Goal: Task Accomplishment & Management: Use online tool/utility

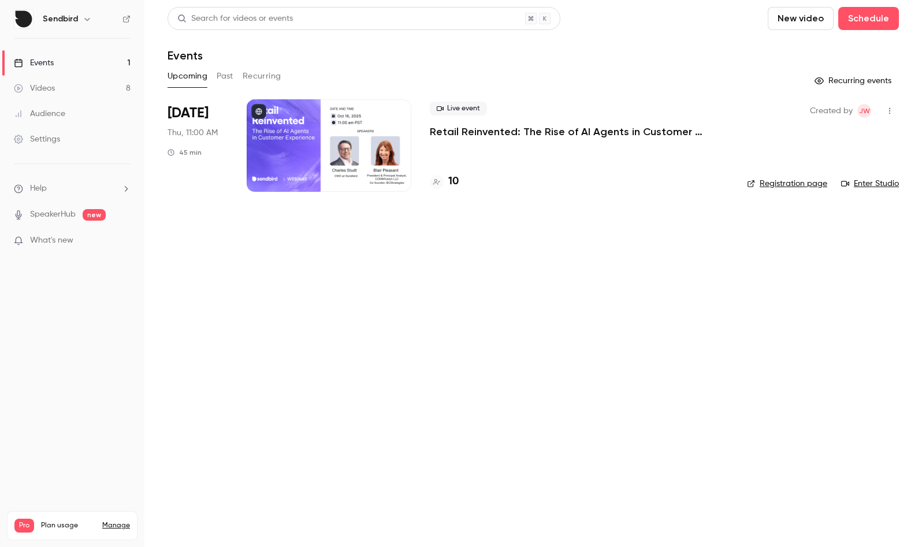
click at [888, 106] on button "button" at bounding box center [890, 111] width 18 height 18
click at [580, 134] on div at bounding box center [461, 273] width 922 height 547
click at [610, 132] on p "Retail Reinvented: The Rise of AI Agents in Customer Experience" at bounding box center [579, 132] width 299 height 14
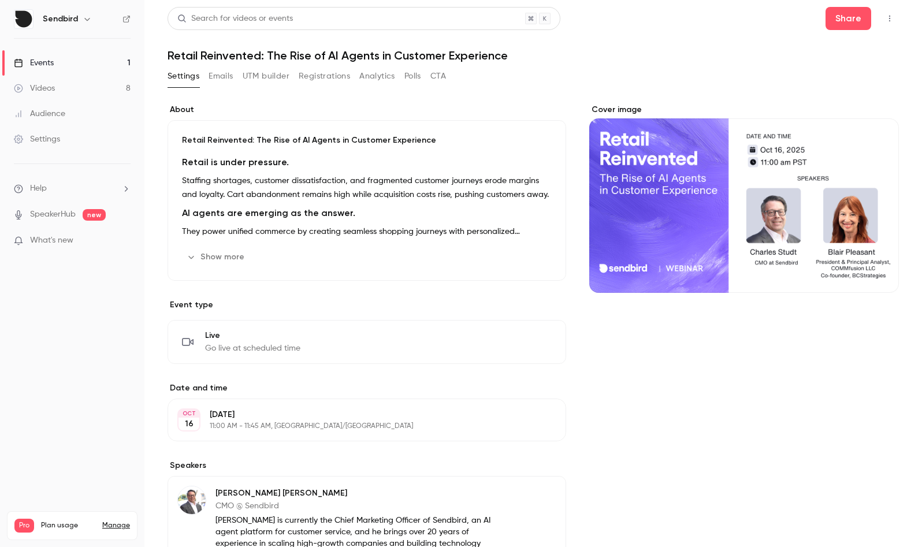
click at [320, 80] on button "Registrations" at bounding box center [324, 76] width 51 height 18
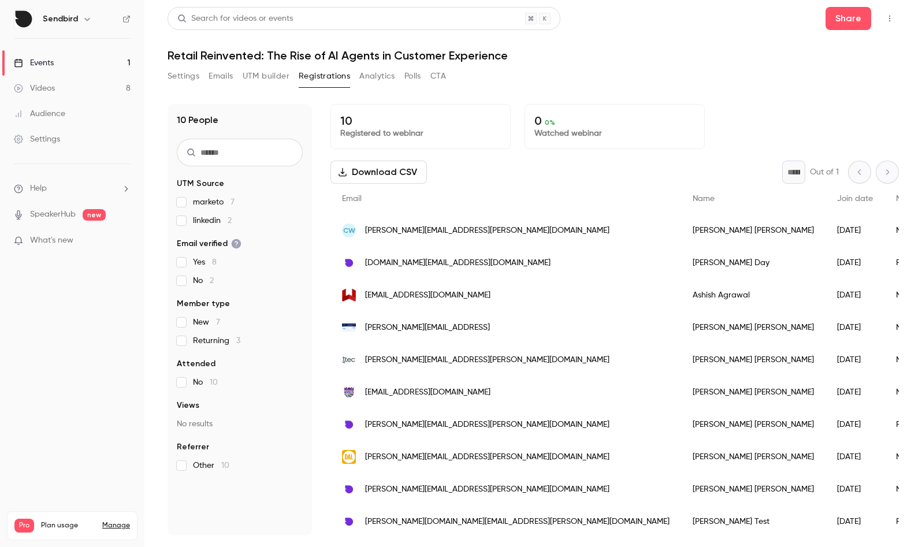
click at [896, 19] on button "button" at bounding box center [890, 18] width 18 height 18
click at [821, 76] on div "Enter Studio" at bounding box center [844, 78] width 91 height 12
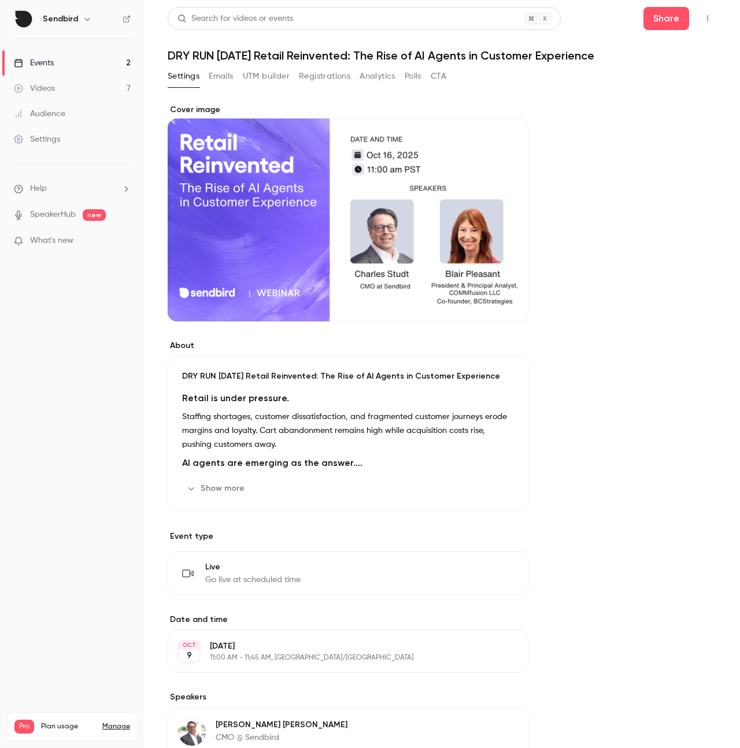
click at [314, 84] on button "Registrations" at bounding box center [324, 76] width 51 height 18
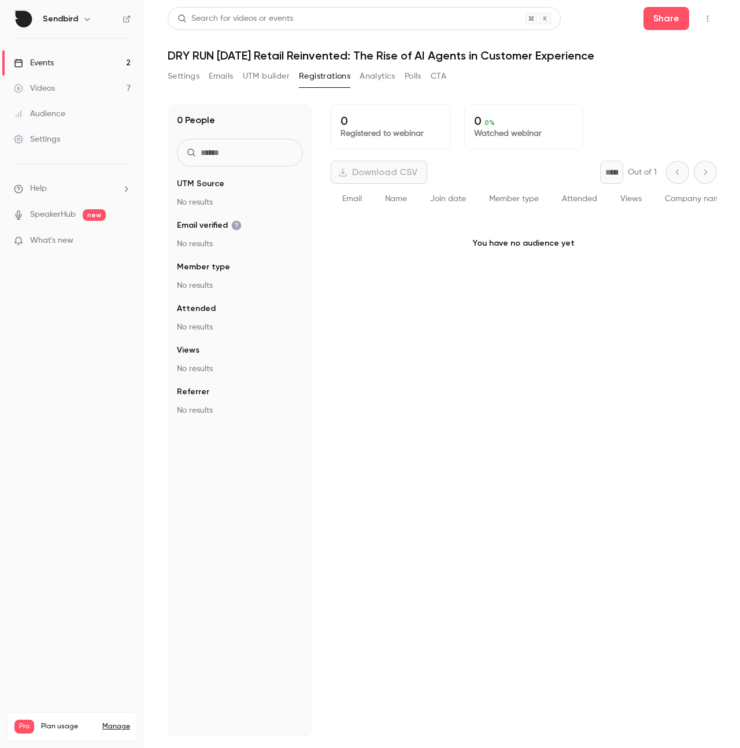
click at [78, 61] on link "Events 2" at bounding box center [72, 62] width 144 height 25
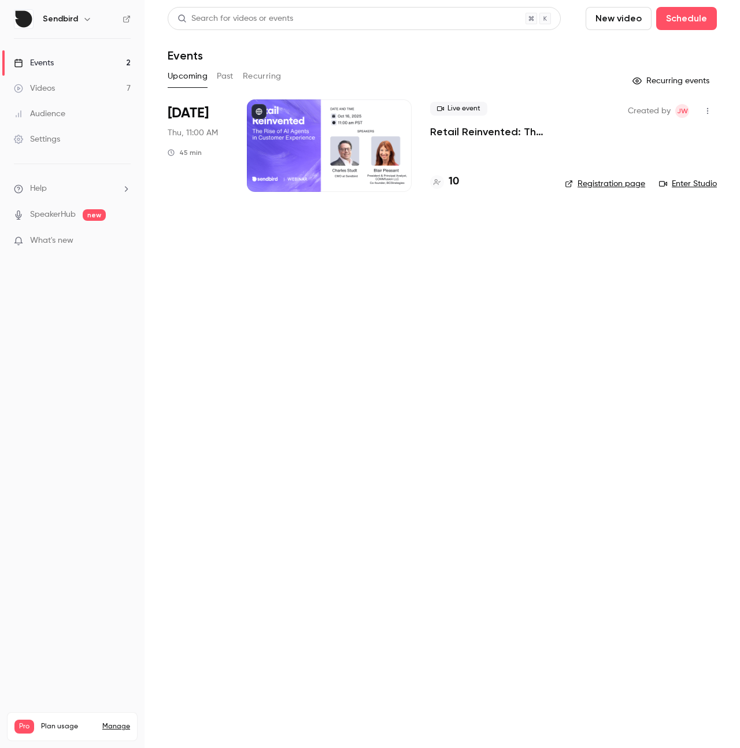
click at [193, 124] on div "Oct 16 Thu, 11:00 AM 45 min" at bounding box center [198, 145] width 61 height 92
click at [192, 114] on span "[DATE]" at bounding box center [188, 113] width 41 height 18
click at [389, 151] on div at bounding box center [329, 145] width 165 height 92
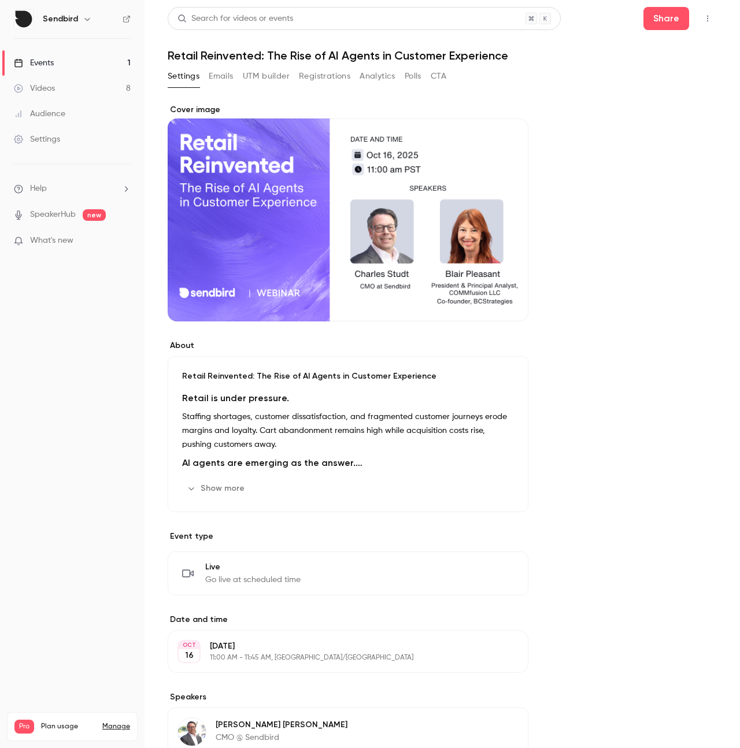
click at [319, 79] on button "Registrations" at bounding box center [324, 76] width 51 height 18
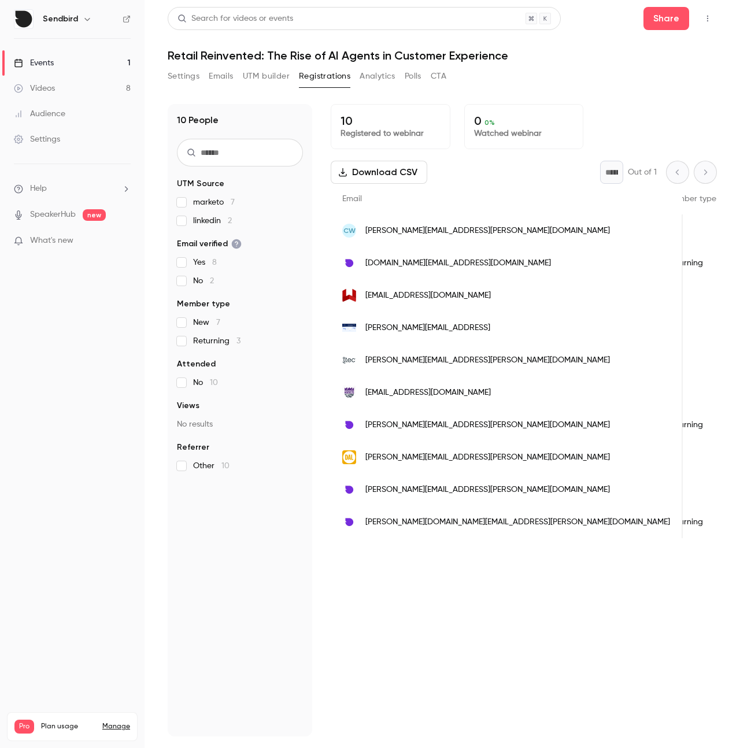
scroll to position [0, 228]
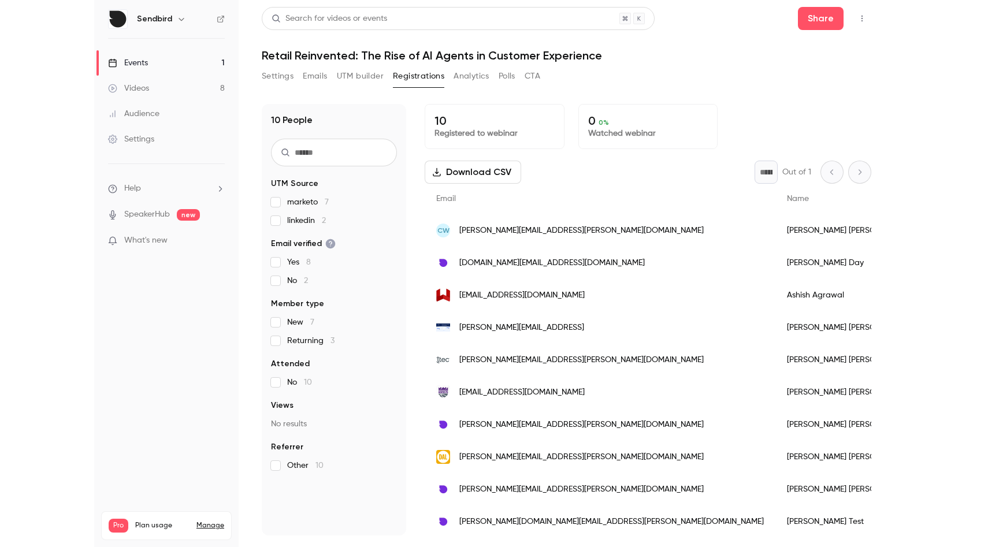
scroll to position [2, 0]
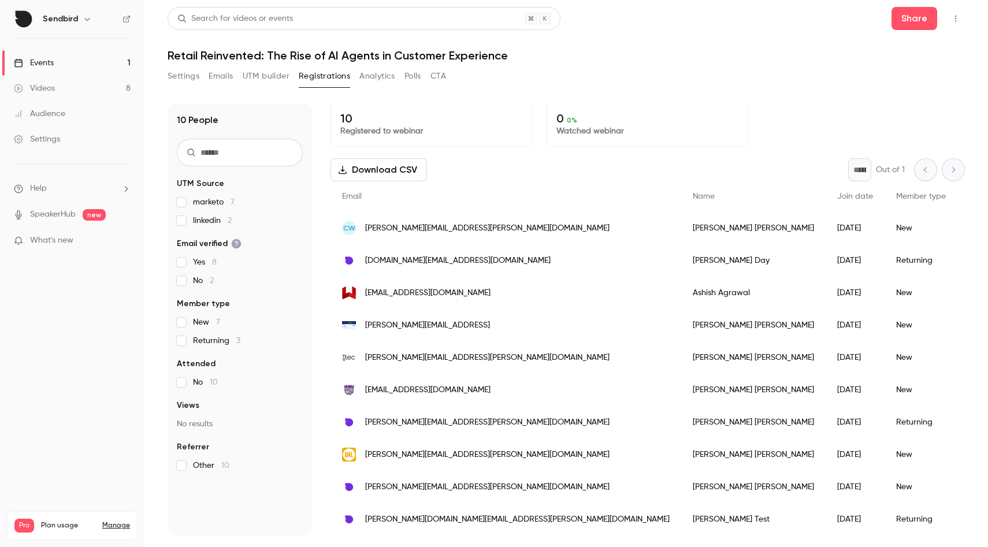
click at [258, 71] on button "UTM builder" at bounding box center [266, 76] width 47 height 18
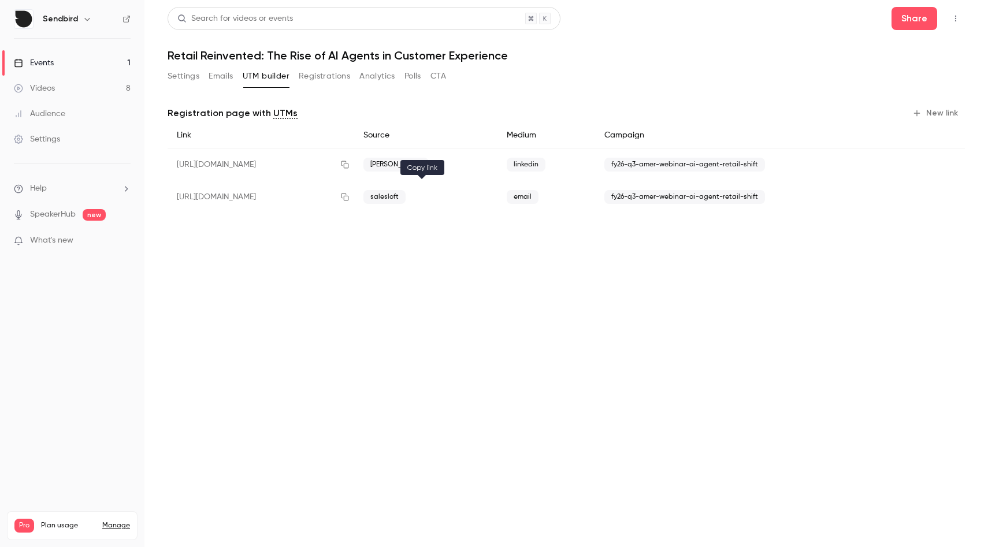
click at [350, 195] on icon "button" at bounding box center [344, 197] width 9 height 8
click at [328, 80] on button "Registrations" at bounding box center [324, 76] width 51 height 18
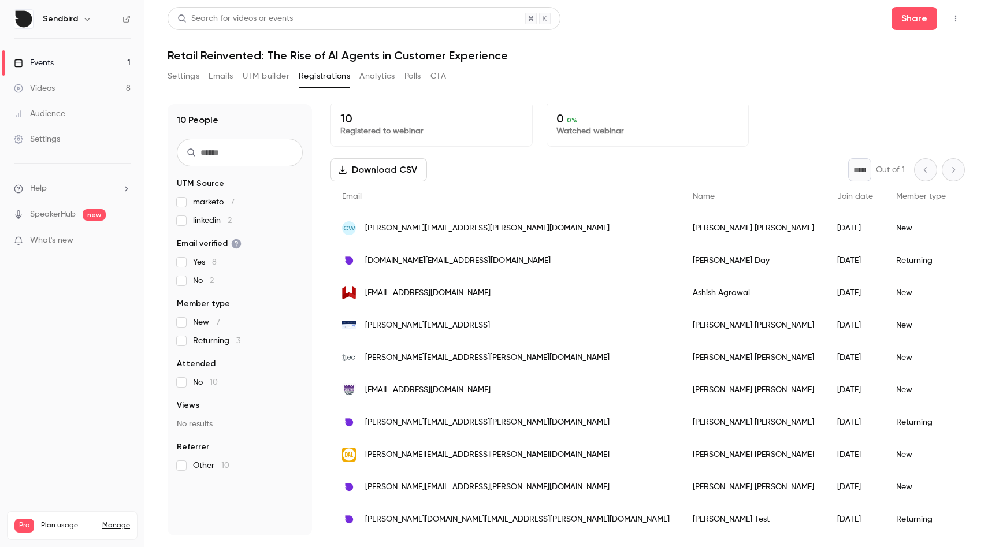
click at [620, 39] on header "Search for videos or events Share Retail Reinvented: The Rise of AI Agents in C…" at bounding box center [567, 34] width 798 height 55
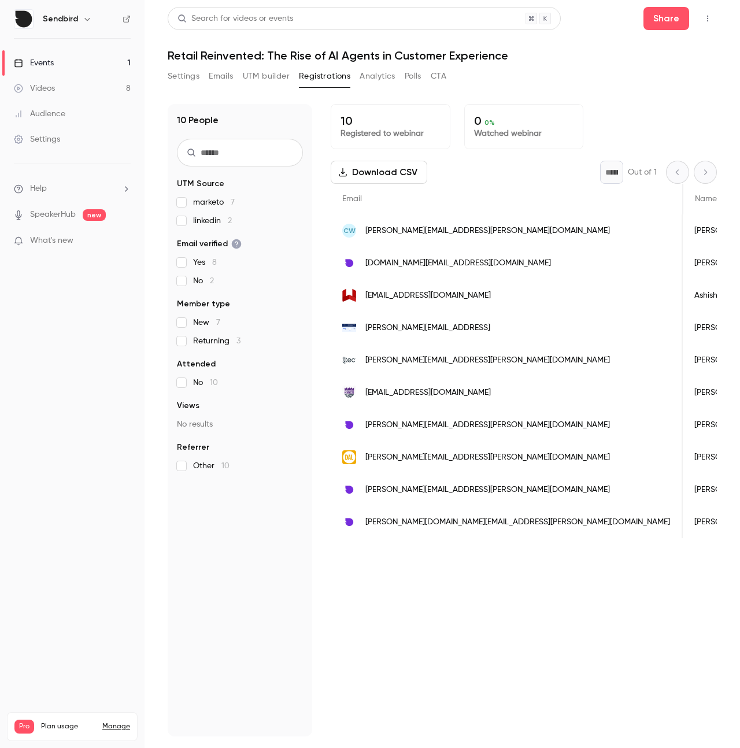
scroll to position [0, 228]
